Goal: Information Seeking & Learning: Find specific fact

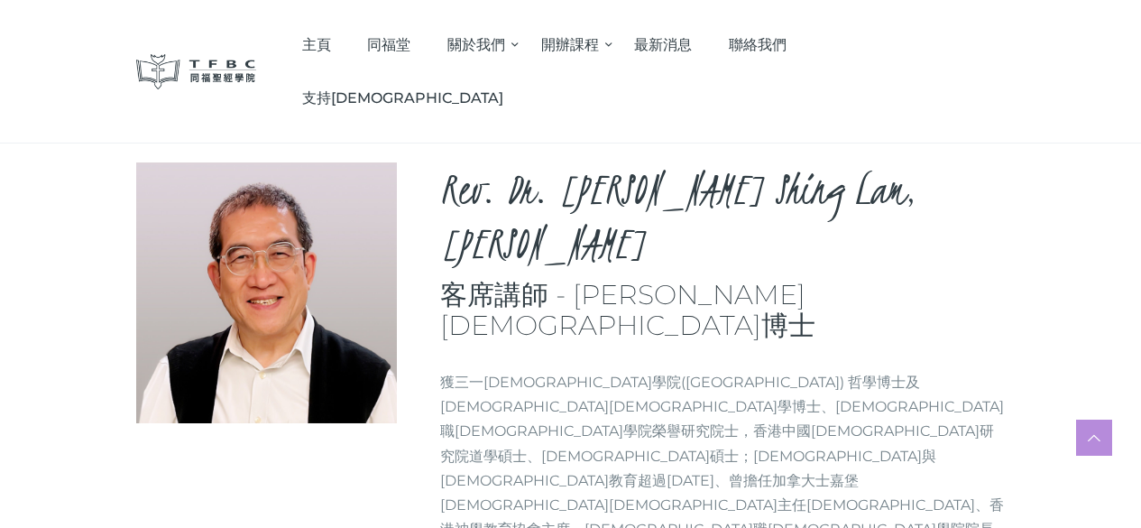
scroll to position [180, 0]
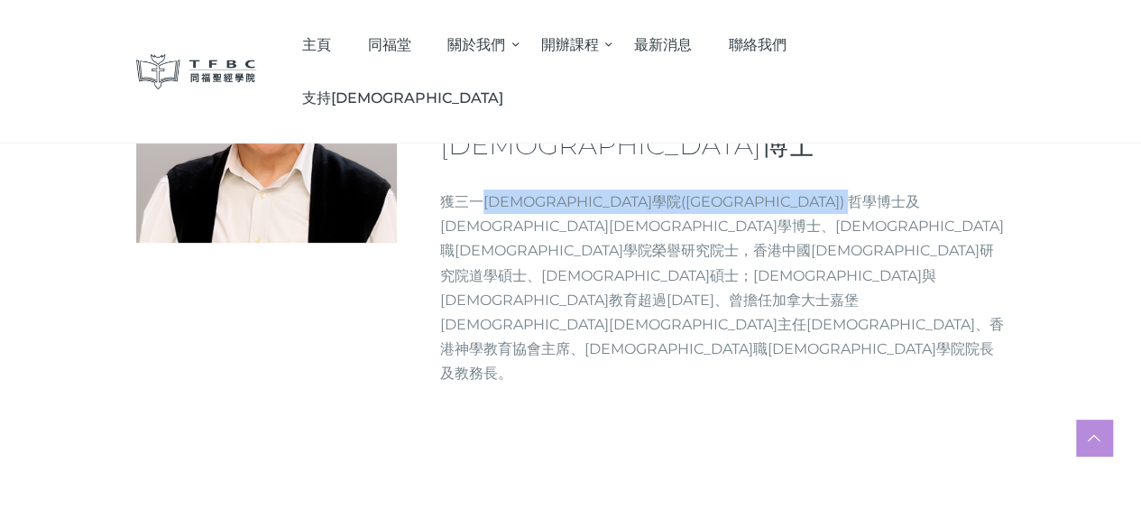
drag, startPoint x: 532, startPoint y: 272, endPoint x: 801, endPoint y: 265, distance: 268.9
click at [801, 265] on p "獲三一[DEMOGRAPHIC_DATA]學院([GEOGRAPHIC_DATA]) 哲學博士及[DEMOGRAPHIC_DATA][DEMOGRAPHIC_…" at bounding box center [723, 287] width 566 height 197
click at [798, 273] on p "獲三一[DEMOGRAPHIC_DATA]學院([GEOGRAPHIC_DATA]) 哲學博士及[DEMOGRAPHIC_DATA][DEMOGRAPHIC_…" at bounding box center [723, 287] width 566 height 197
click at [772, 273] on p "獲三一[DEMOGRAPHIC_DATA]學院([GEOGRAPHIC_DATA]) 哲學博士及[DEMOGRAPHIC_DATA][DEMOGRAPHIC_…" at bounding box center [723, 287] width 566 height 197
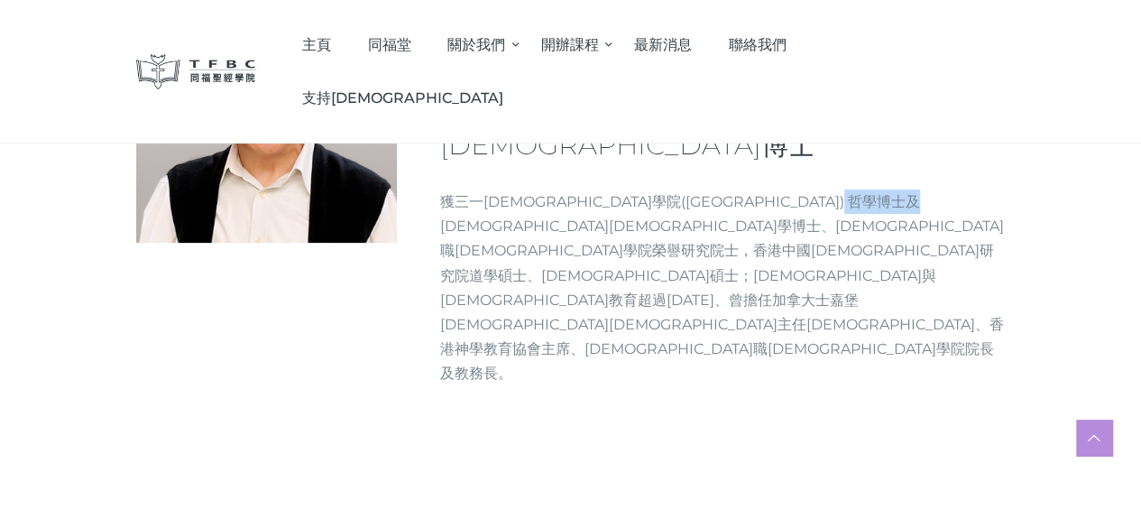
drag, startPoint x: 779, startPoint y: 273, endPoint x: 890, endPoint y: 271, distance: 111.0
click at [890, 271] on p "獲三一[DEMOGRAPHIC_DATA]學院([GEOGRAPHIC_DATA]) 哲學博士及[DEMOGRAPHIC_DATA][DEMOGRAPHIC_…" at bounding box center [723, 287] width 566 height 197
click at [782, 295] on p "獲三一[DEMOGRAPHIC_DATA]學院([GEOGRAPHIC_DATA]) 哲學博士及[DEMOGRAPHIC_DATA][DEMOGRAPHIC_…" at bounding box center [723, 287] width 566 height 197
drag, startPoint x: 782, startPoint y: 268, endPoint x: 801, endPoint y: 271, distance: 19.1
click at [803, 271] on p "獲三一[DEMOGRAPHIC_DATA]學院([GEOGRAPHIC_DATA]) 哲學博士及[DEMOGRAPHIC_DATA][DEMOGRAPHIC_…" at bounding box center [723, 287] width 566 height 197
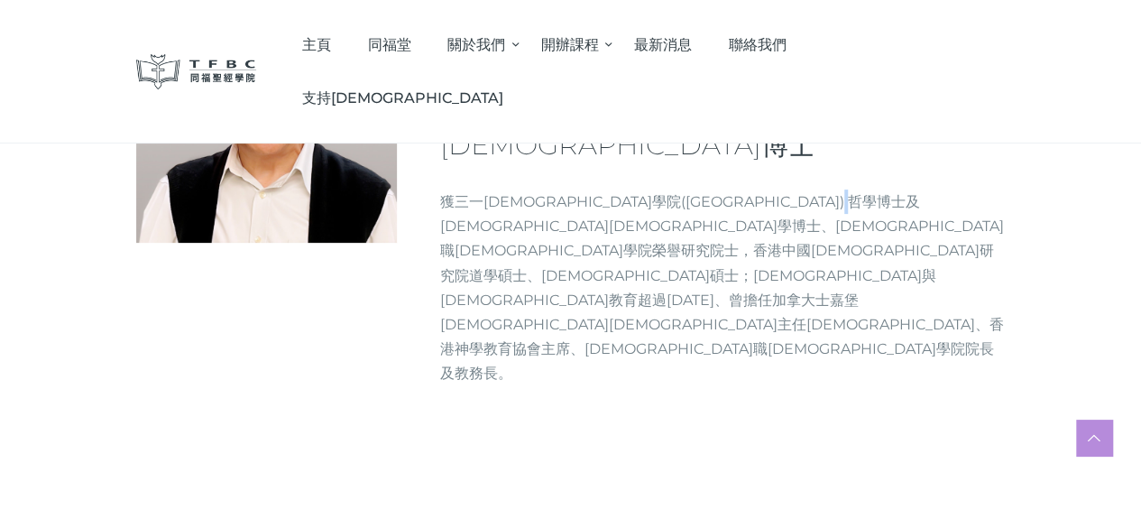
click at [801, 271] on p "獲三一[DEMOGRAPHIC_DATA]學院([GEOGRAPHIC_DATA]) 哲學博士及[DEMOGRAPHIC_DATA][DEMOGRAPHIC_…" at bounding box center [723, 287] width 566 height 197
drag, startPoint x: 814, startPoint y: 275, endPoint x: 873, endPoint y: 275, distance: 59.5
click at [873, 275] on p "獲三一[DEMOGRAPHIC_DATA]學院([GEOGRAPHIC_DATA]) 哲學博士及[DEMOGRAPHIC_DATA][DEMOGRAPHIC_…" at bounding box center [723, 287] width 566 height 197
click at [668, 276] on p "獲三一[DEMOGRAPHIC_DATA]學院([GEOGRAPHIC_DATA]) 哲學博士及[DEMOGRAPHIC_DATA][DEMOGRAPHIC_…" at bounding box center [723, 287] width 566 height 197
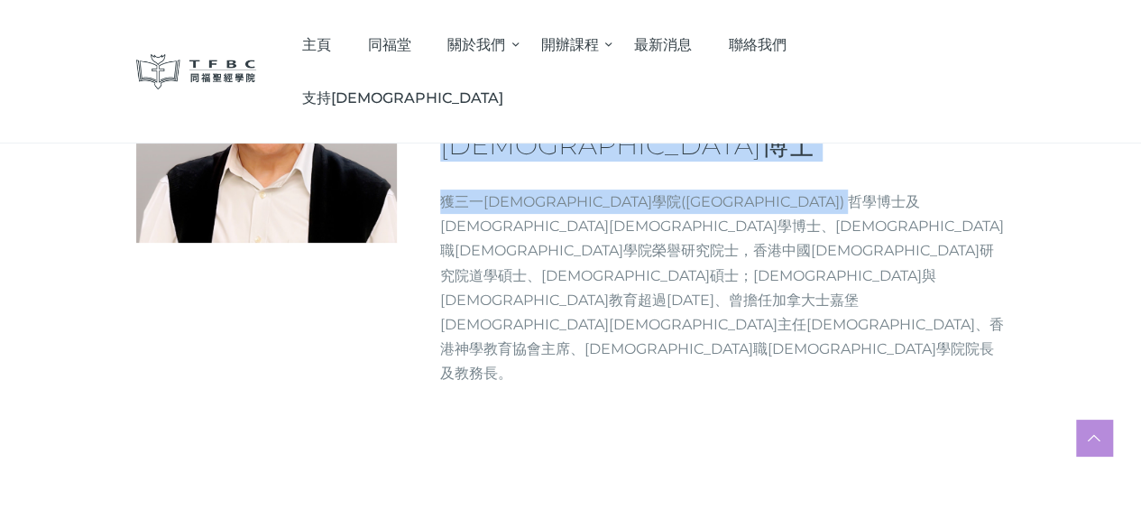
drag, startPoint x: 715, startPoint y: 265, endPoint x: 355, endPoint y: 275, distance: 359.2
click at [355, 275] on div "Rev. Dr. [PERSON_NAME], [PERSON_NAME] 客席講師 - [PERSON_NAME][DEMOGRAPHIC_DATA]博士 …" at bounding box center [571, 191] width 870 height 419
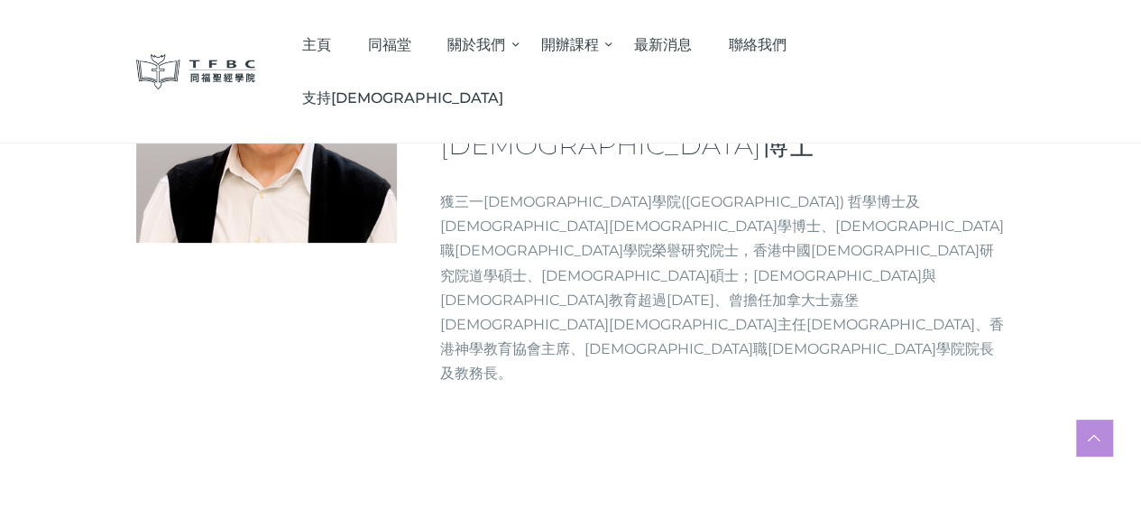
drag, startPoint x: 611, startPoint y: 300, endPoint x: 575, endPoint y: 295, distance: 36.4
click at [612, 299] on p "獲三一[DEMOGRAPHIC_DATA]學院([GEOGRAPHIC_DATA]) 哲學博士及[DEMOGRAPHIC_DATA][DEMOGRAPHIC_…" at bounding box center [723, 287] width 566 height 197
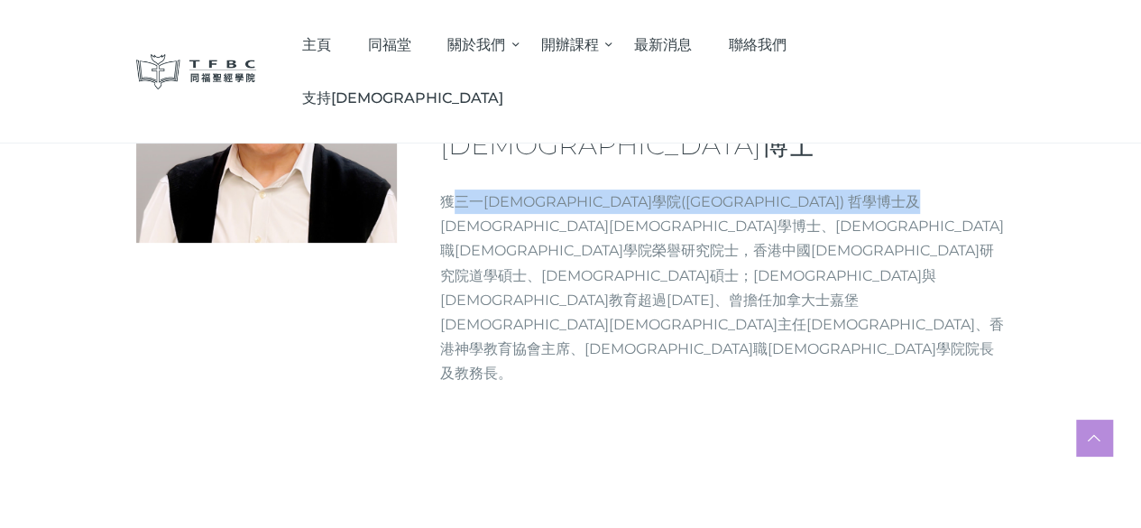
drag, startPoint x: 433, startPoint y: 273, endPoint x: 884, endPoint y: 268, distance: 451.1
click at [884, 268] on p "獲三一[DEMOGRAPHIC_DATA]學院([GEOGRAPHIC_DATA]) 哲學博士及[DEMOGRAPHIC_DATA][DEMOGRAPHIC_…" at bounding box center [723, 287] width 566 height 197
